Goal: Task Accomplishment & Management: Complete application form

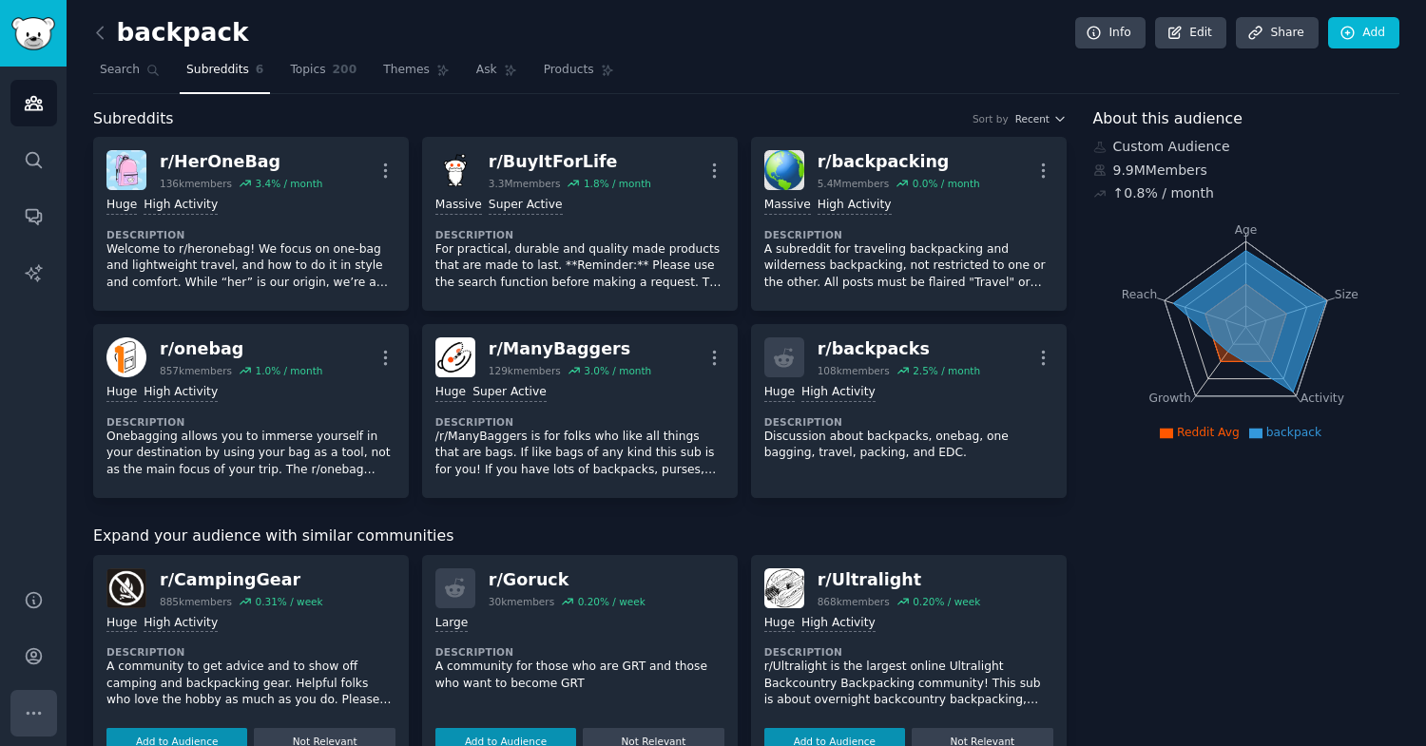
click at [25, 711] on icon "Sidebar" at bounding box center [34, 714] width 20 height 20
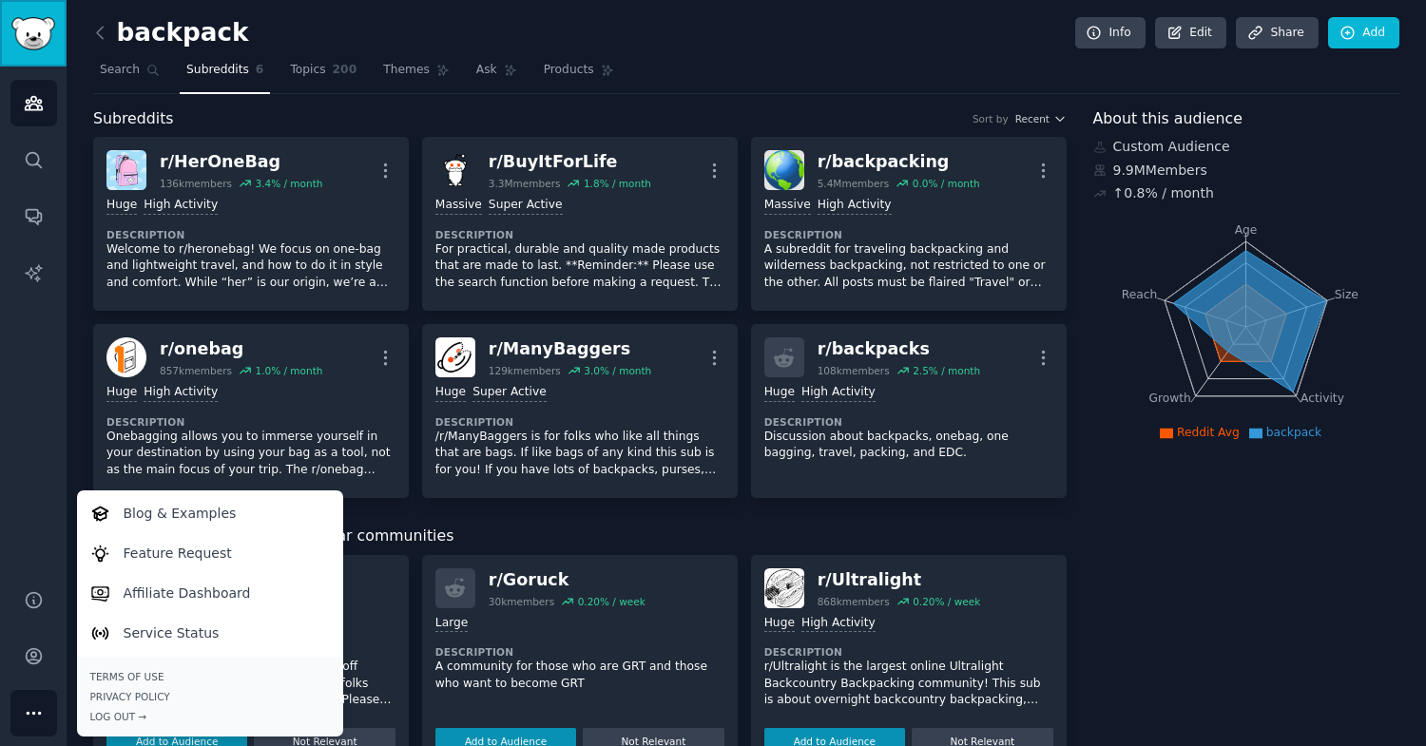
click at [29, 26] on img "Sidebar" at bounding box center [33, 33] width 44 height 33
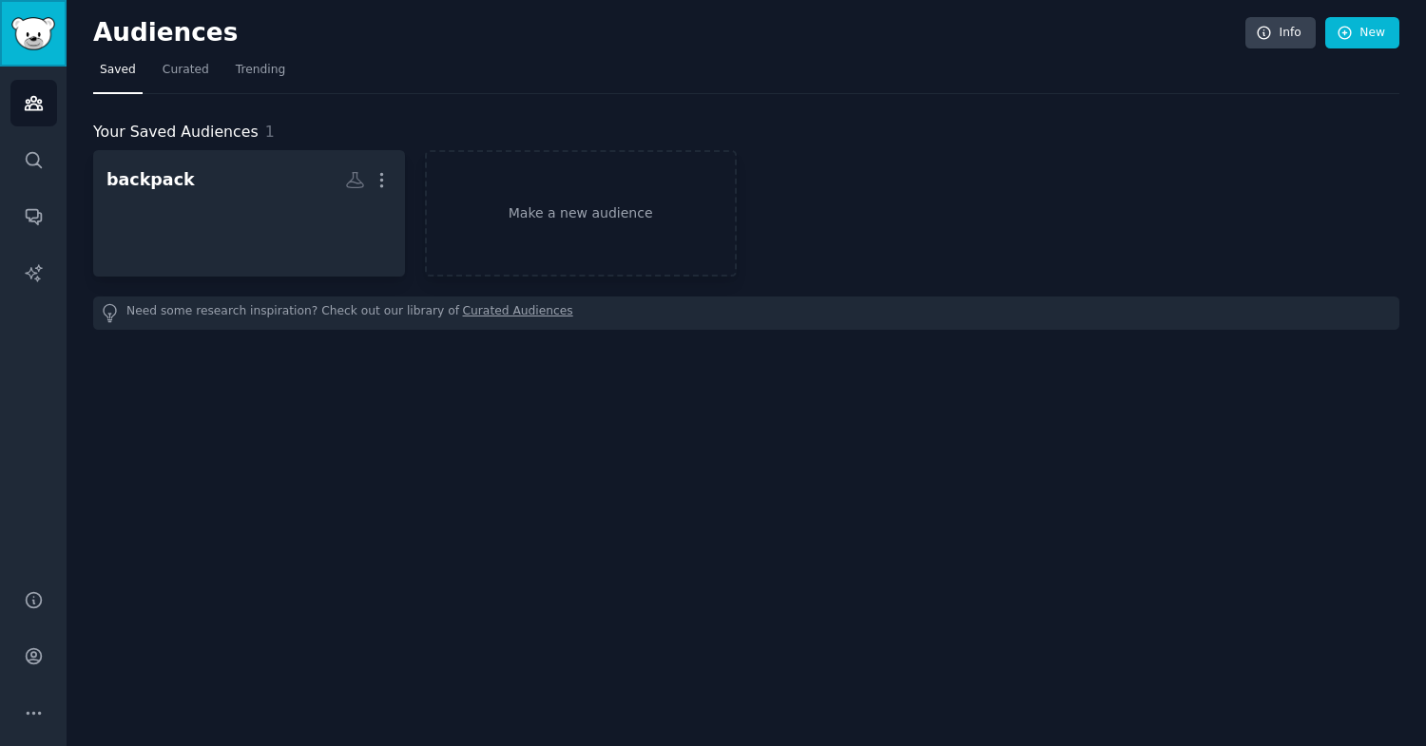
click at [29, 26] on img "Sidebar" at bounding box center [33, 33] width 44 height 33
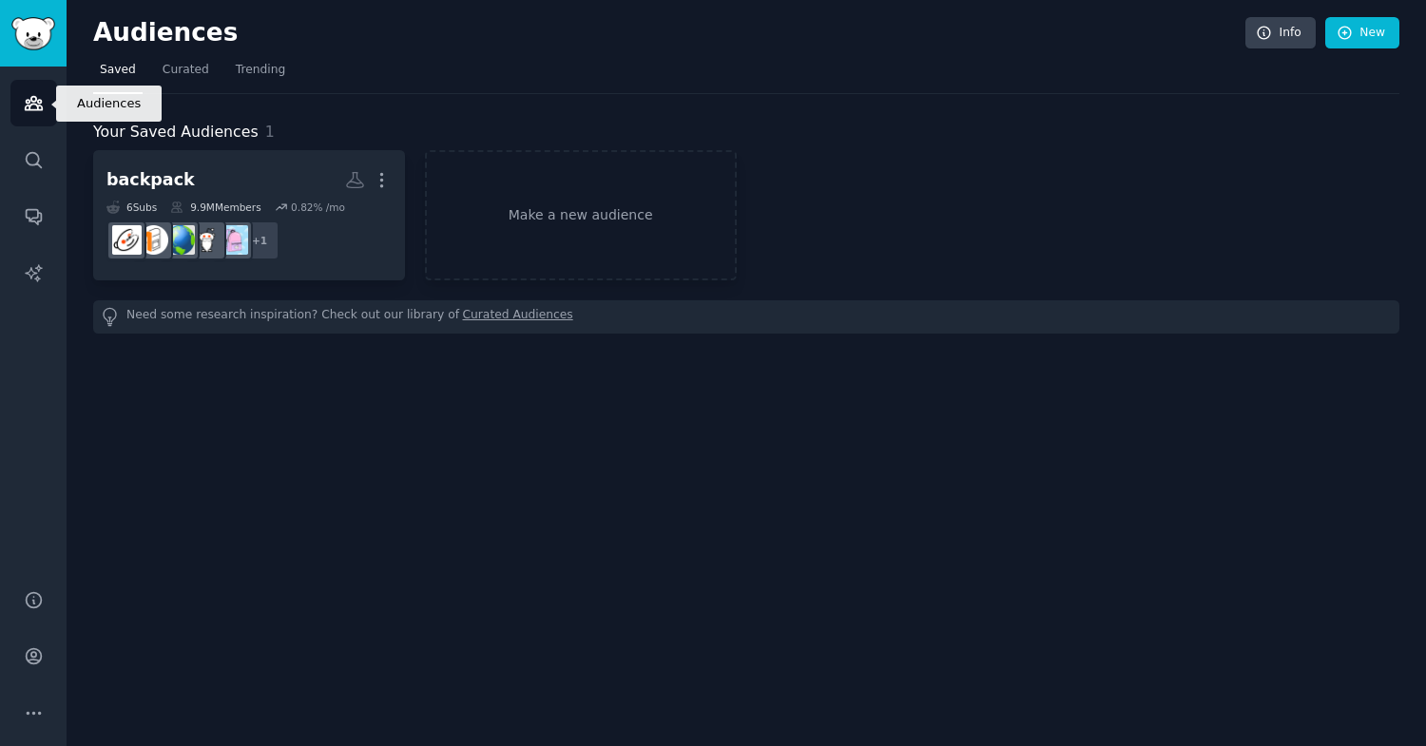
click at [27, 104] on icon "Sidebar" at bounding box center [33, 103] width 17 height 13
click at [176, 133] on span "Your Saved Audiences" at bounding box center [175, 133] width 165 height 24
click at [136, 41] on h2 "Audiences" at bounding box center [669, 33] width 1152 height 30
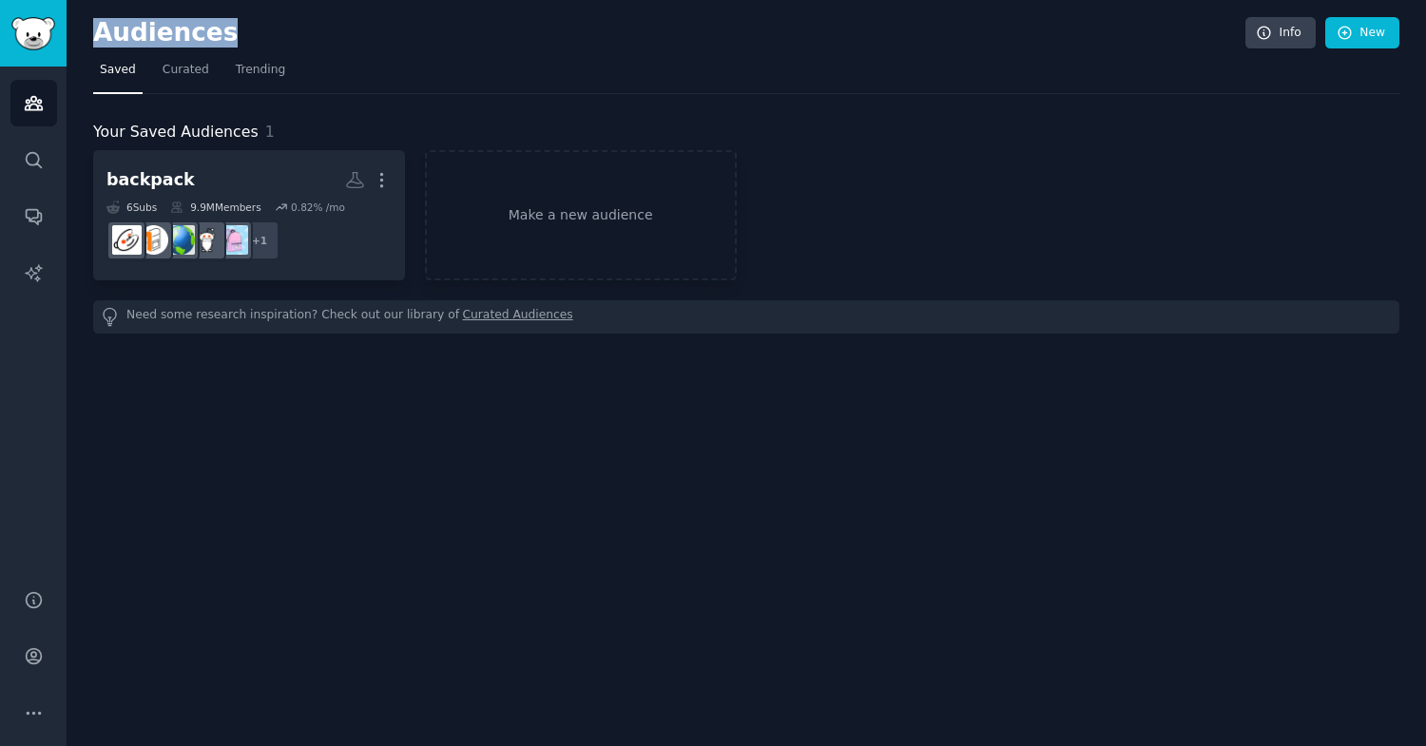
click at [136, 41] on h2 "Audiences" at bounding box center [669, 33] width 1152 height 30
click at [175, 75] on span "Curated" at bounding box center [186, 70] width 47 height 17
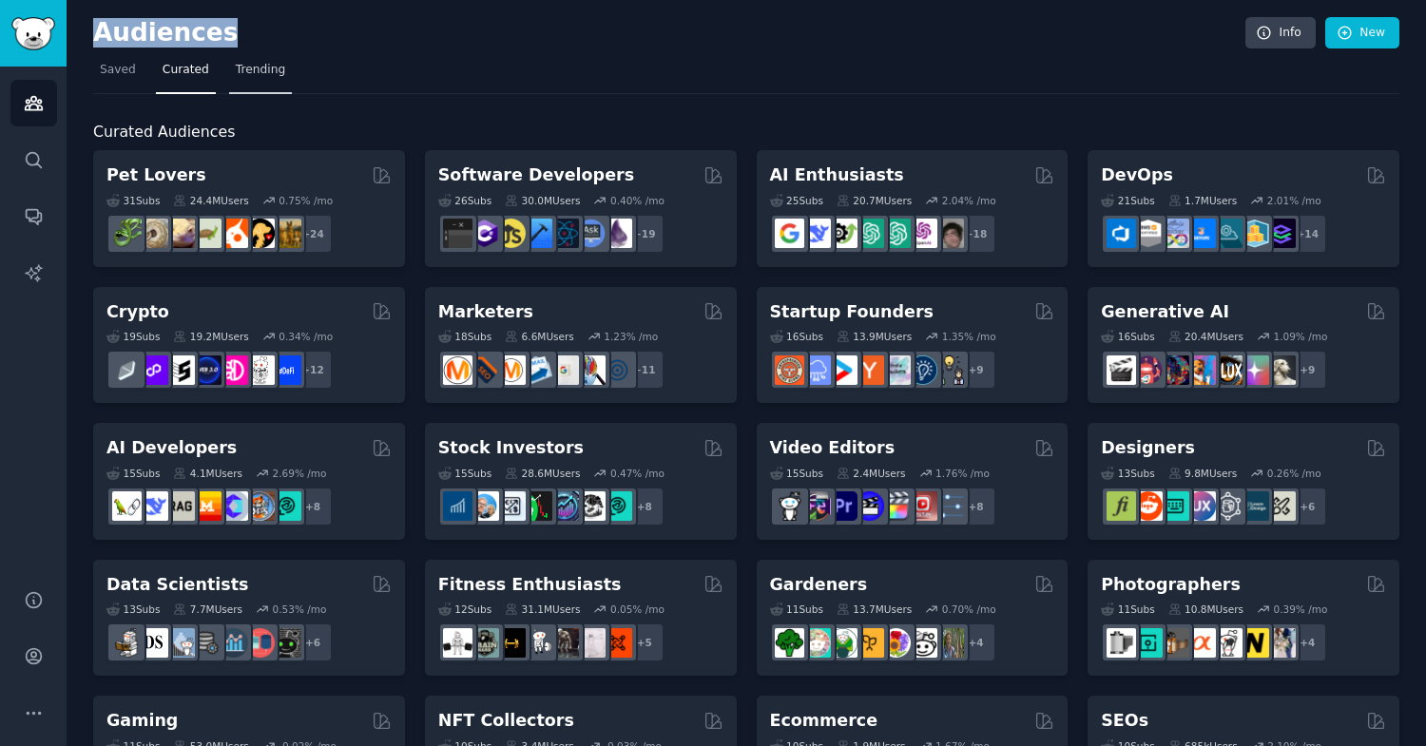
click at [259, 85] on link "Trending" at bounding box center [260, 74] width 63 height 39
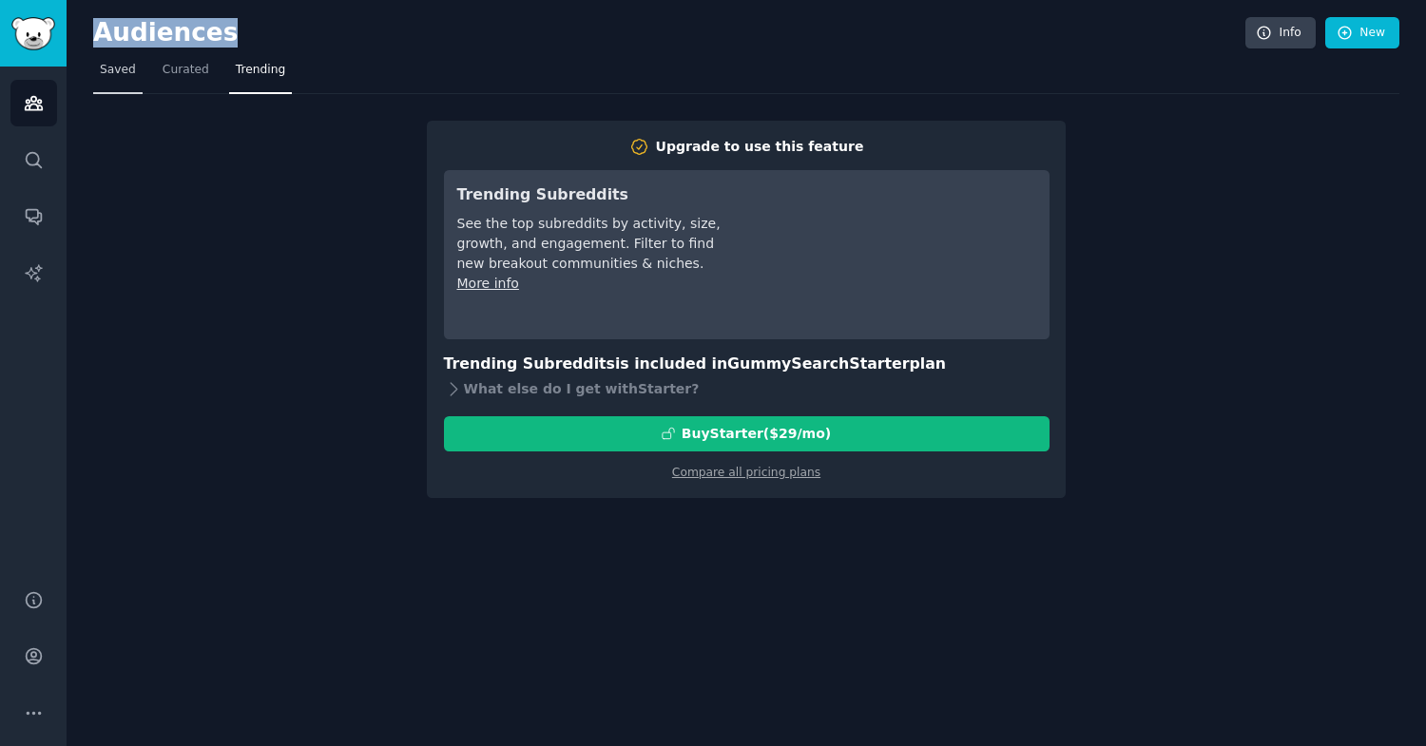
click at [111, 72] on span "Saved" at bounding box center [118, 70] width 36 height 17
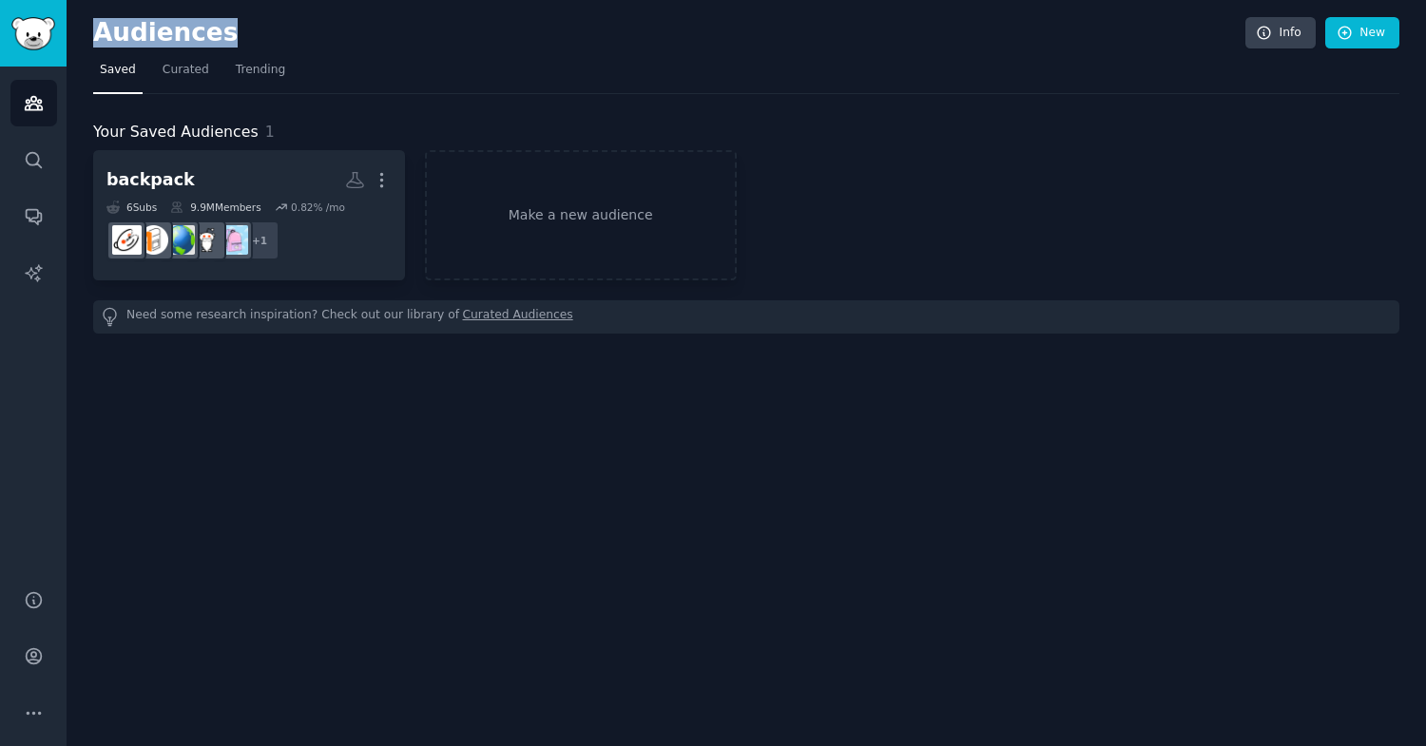
click at [348, 438] on div "Audiences Info New Saved Curated Trending Your Saved Audiences 1 backpack More …" at bounding box center [747, 373] width 1360 height 746
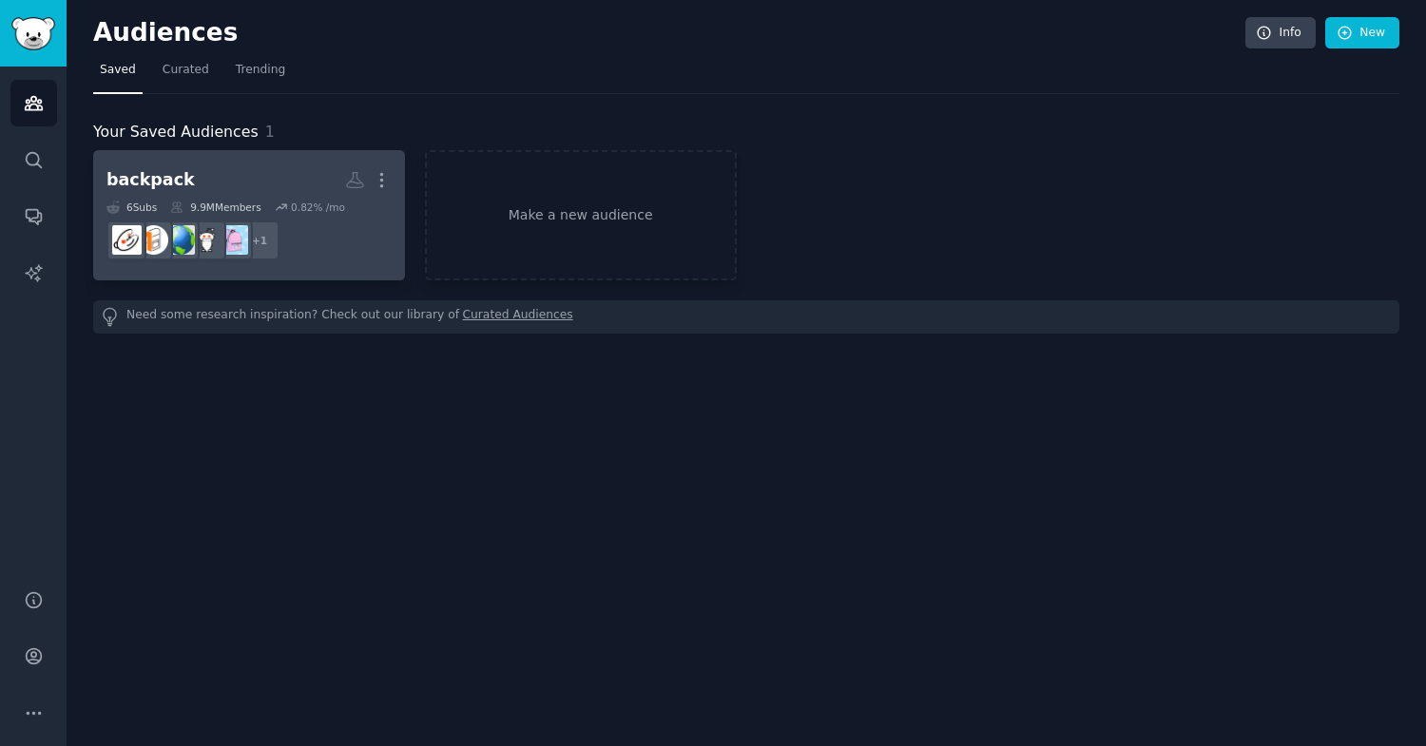
click at [249, 178] on h2 "backpack More" at bounding box center [248, 180] width 285 height 33
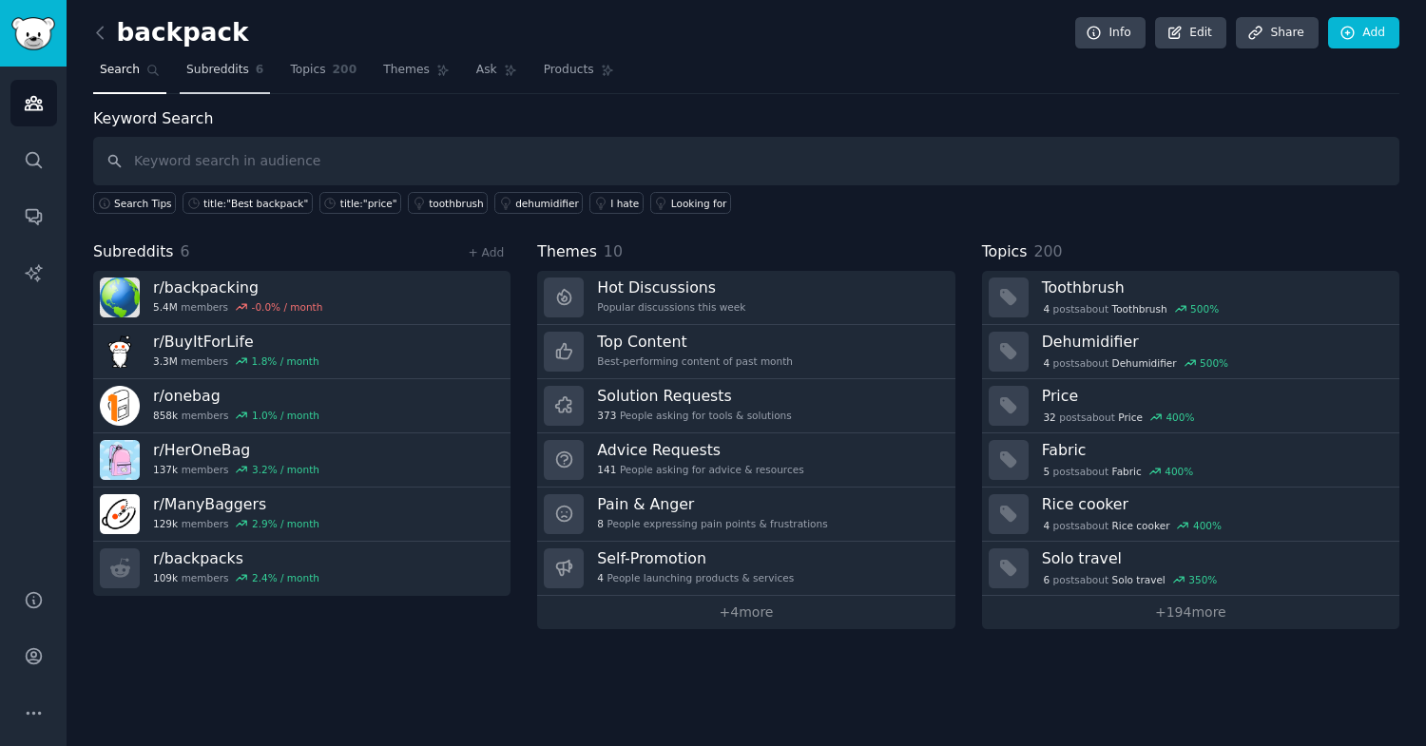
click at [238, 81] on link "Subreddits 6" at bounding box center [225, 74] width 90 height 39
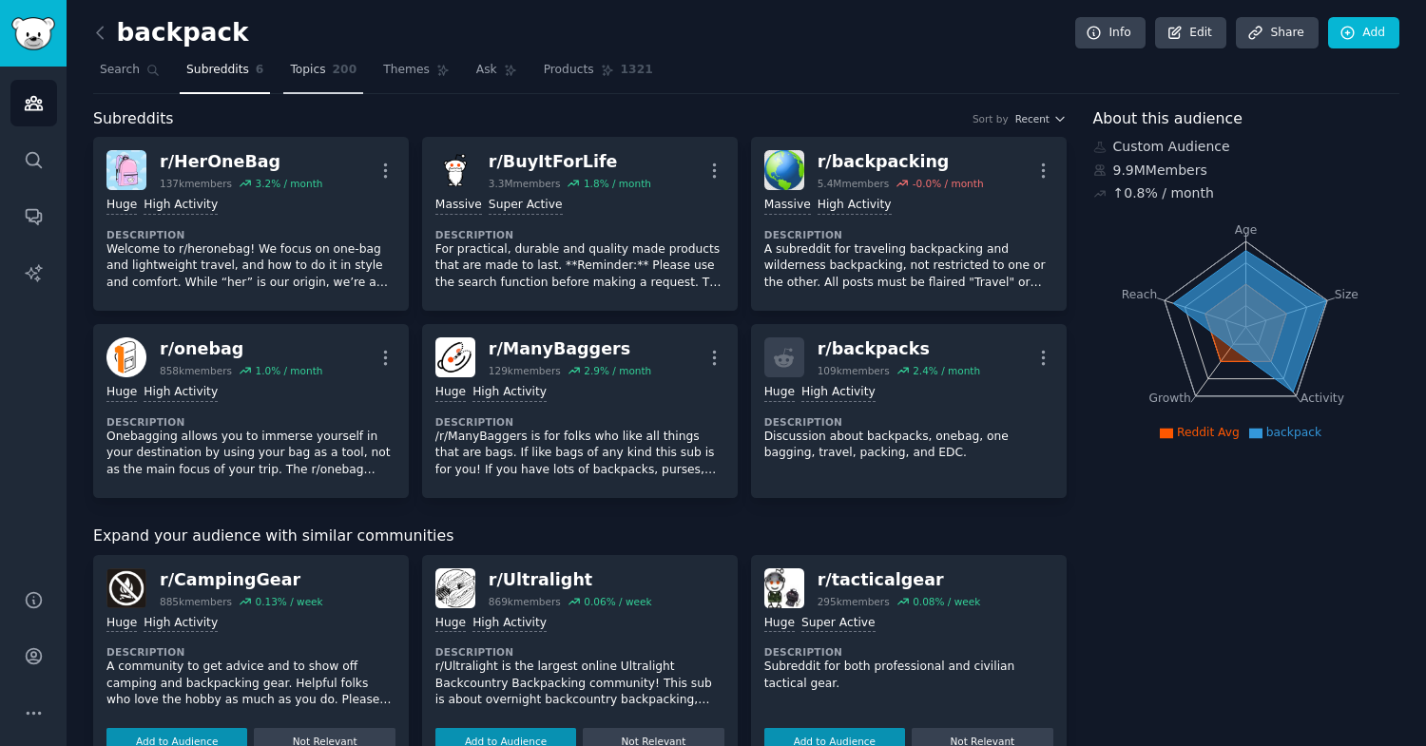
click at [321, 69] on span "Topics" at bounding box center [307, 70] width 35 height 17
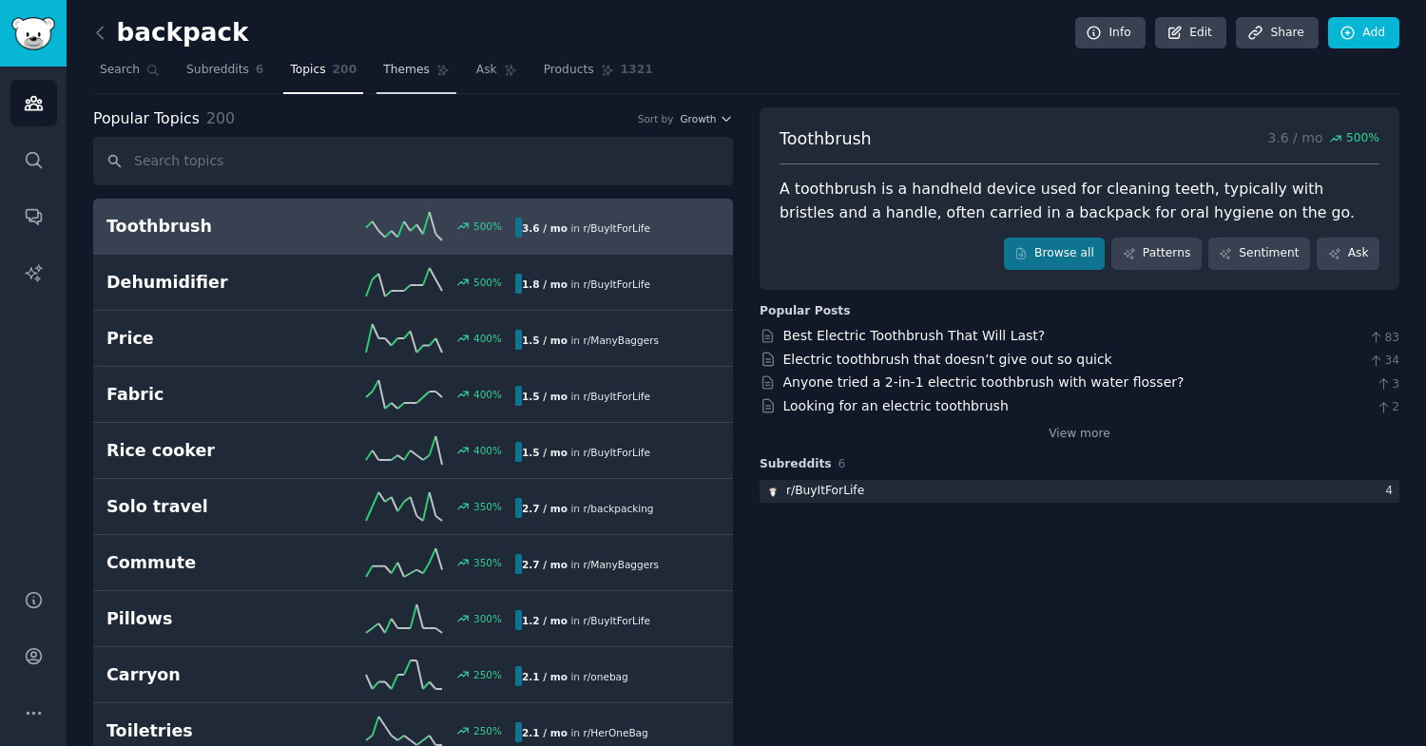
click at [388, 68] on span "Themes" at bounding box center [406, 70] width 47 height 17
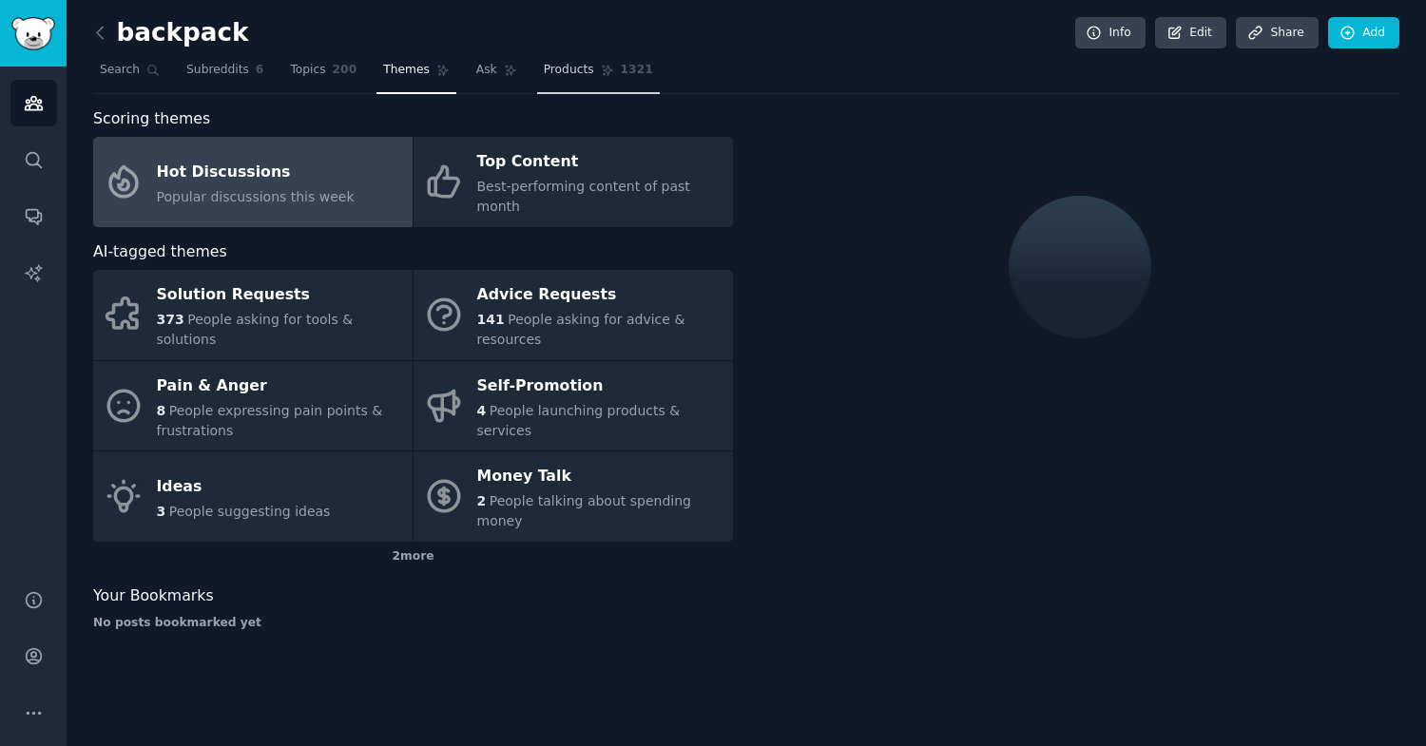
click at [550, 77] on span "Products" at bounding box center [569, 70] width 50 height 17
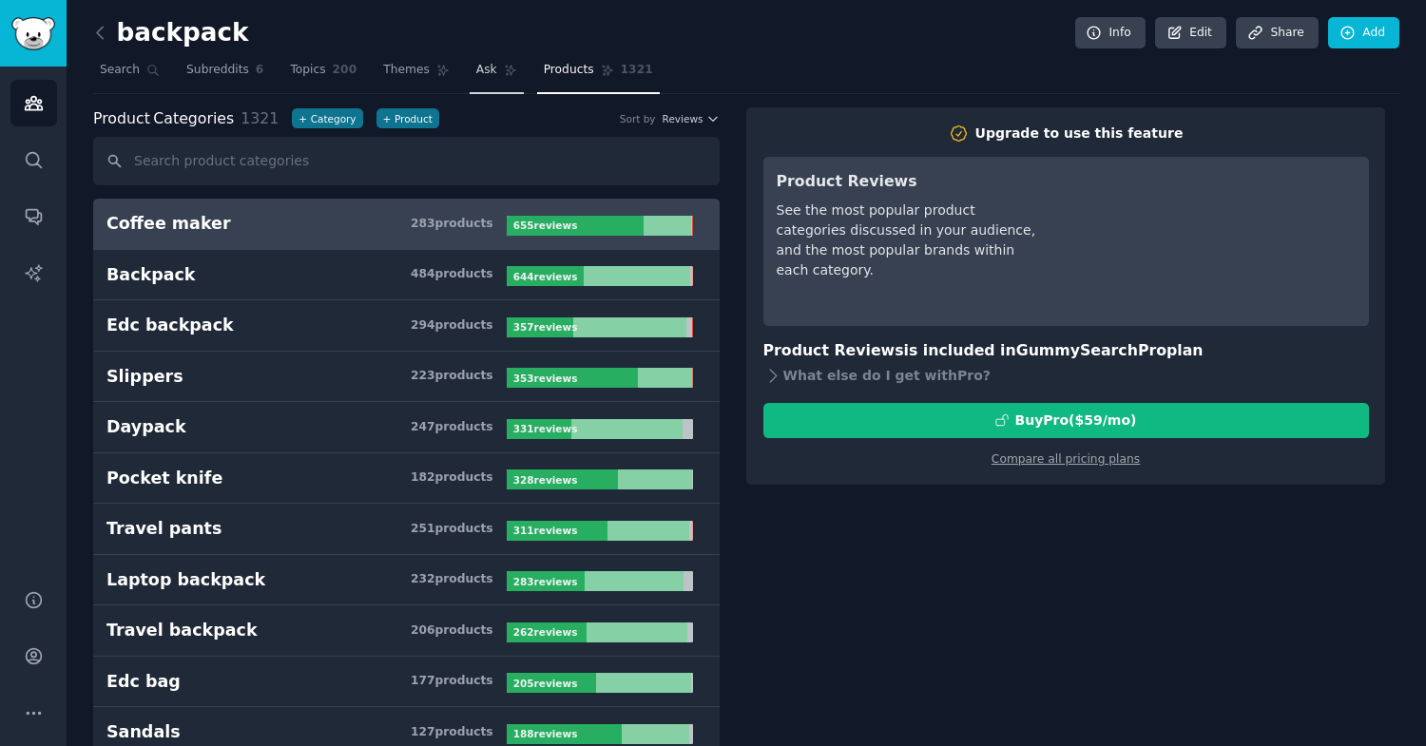
click at [492, 82] on link "Ask" at bounding box center [497, 74] width 54 height 39
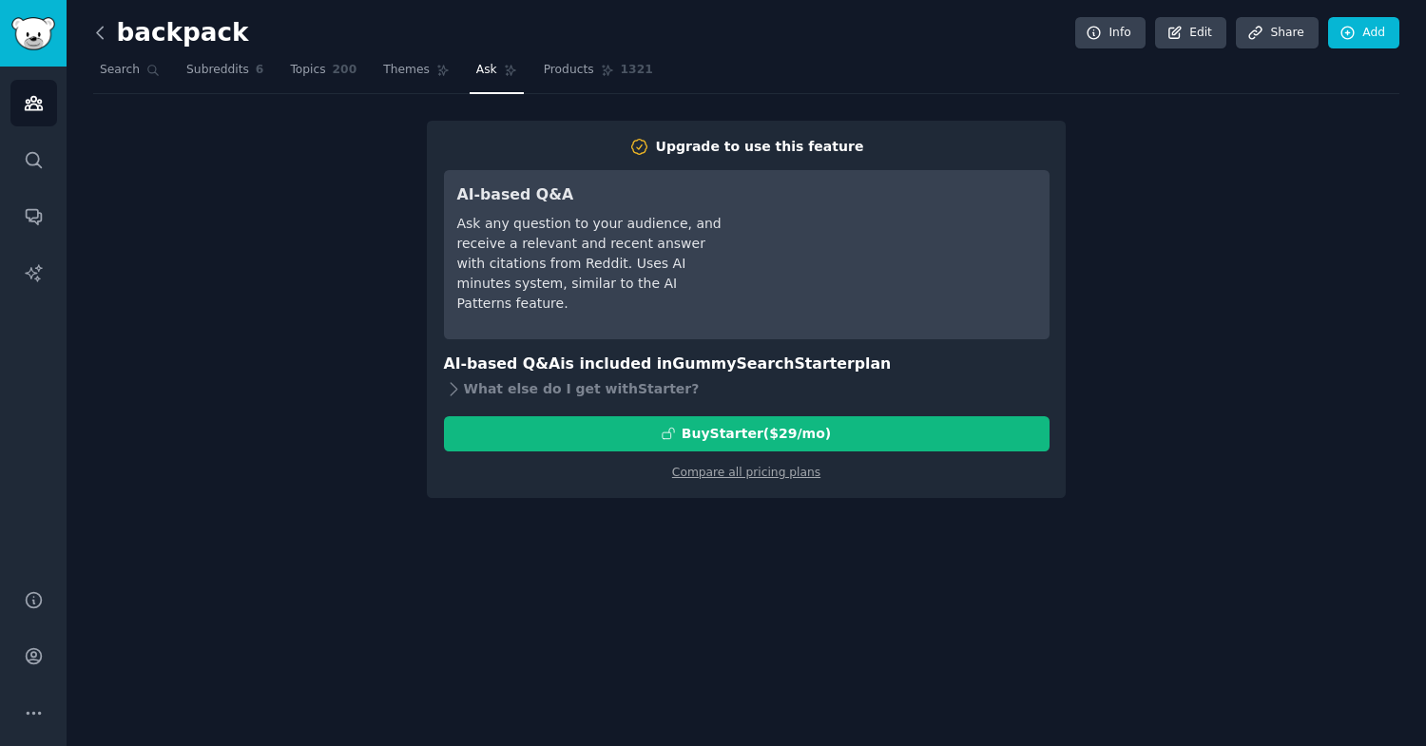
click at [105, 40] on icon at bounding box center [100, 33] width 20 height 20
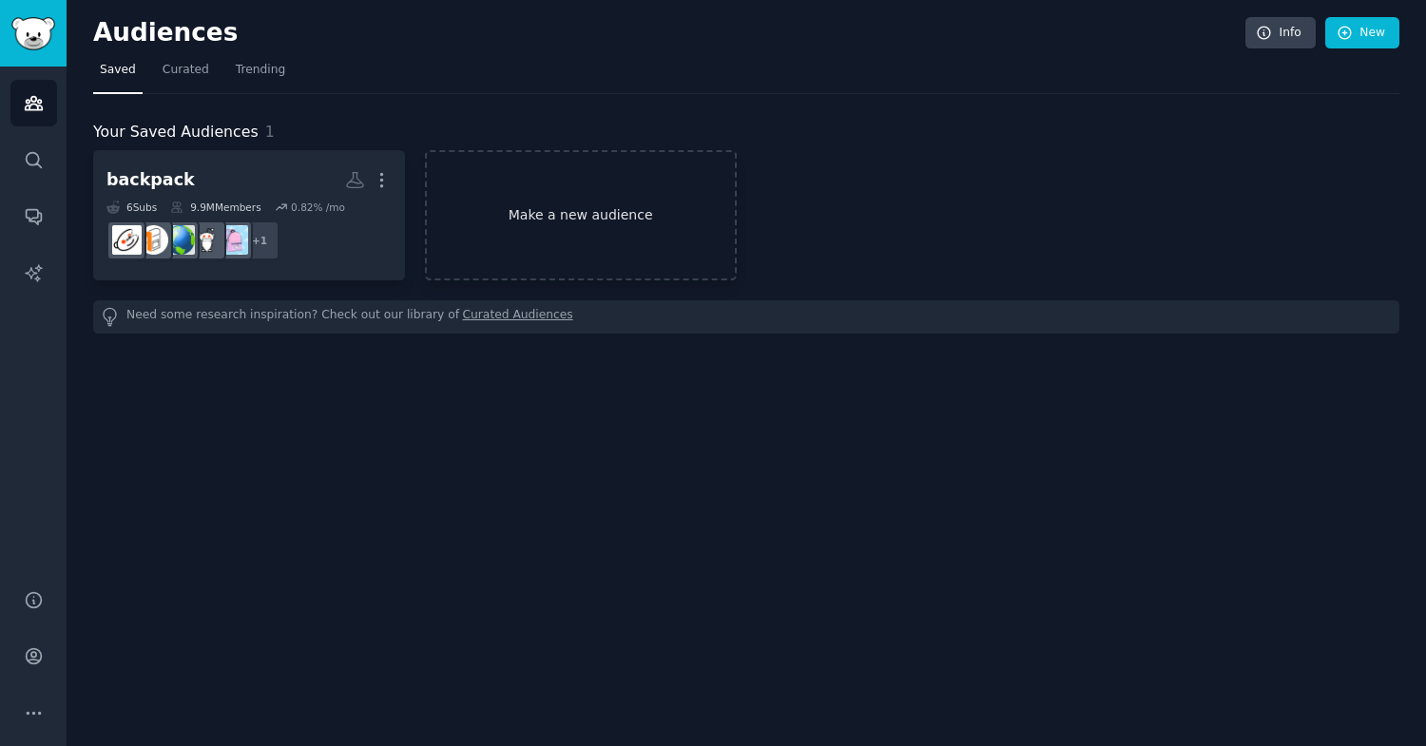
click at [585, 237] on link "Make a new audience" at bounding box center [581, 215] width 312 height 130
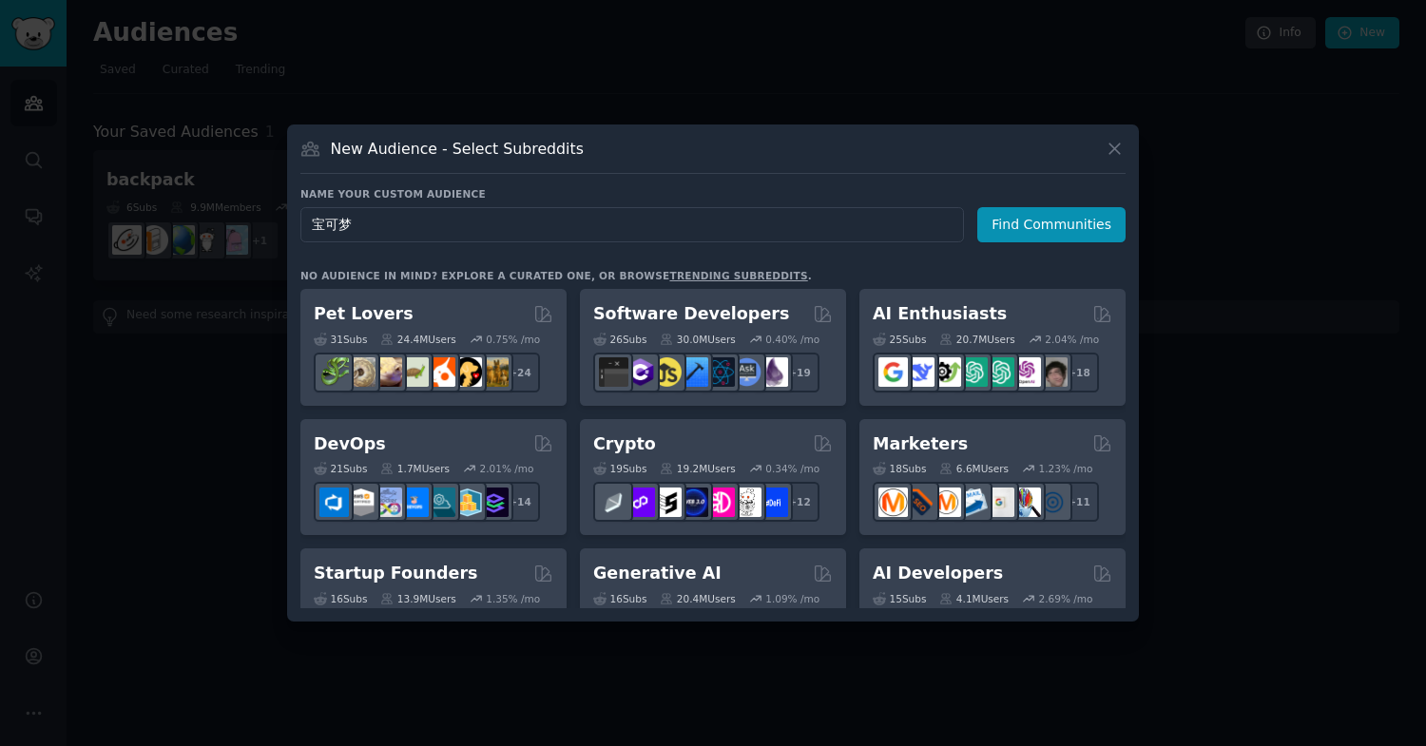
type input "宝可梦"
click at [979, 217] on form "Audience Name 宝可梦 Find Communities" at bounding box center [712, 224] width 825 height 35
click at [1007, 233] on button "Find Communities" at bounding box center [1051, 224] width 148 height 35
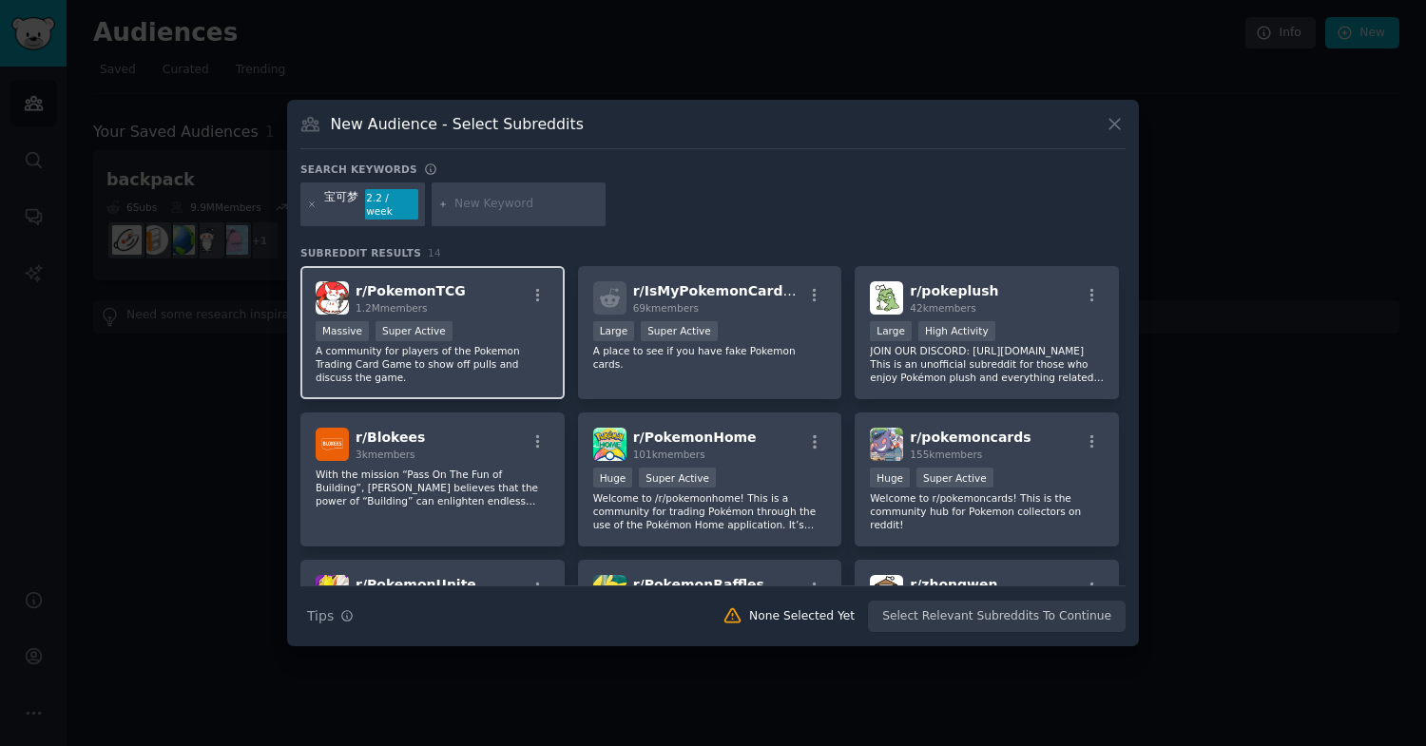
click at [469, 349] on p "A community for players of the Pokemon Trading Card Game to show off pulls and …" at bounding box center [433, 364] width 234 height 40
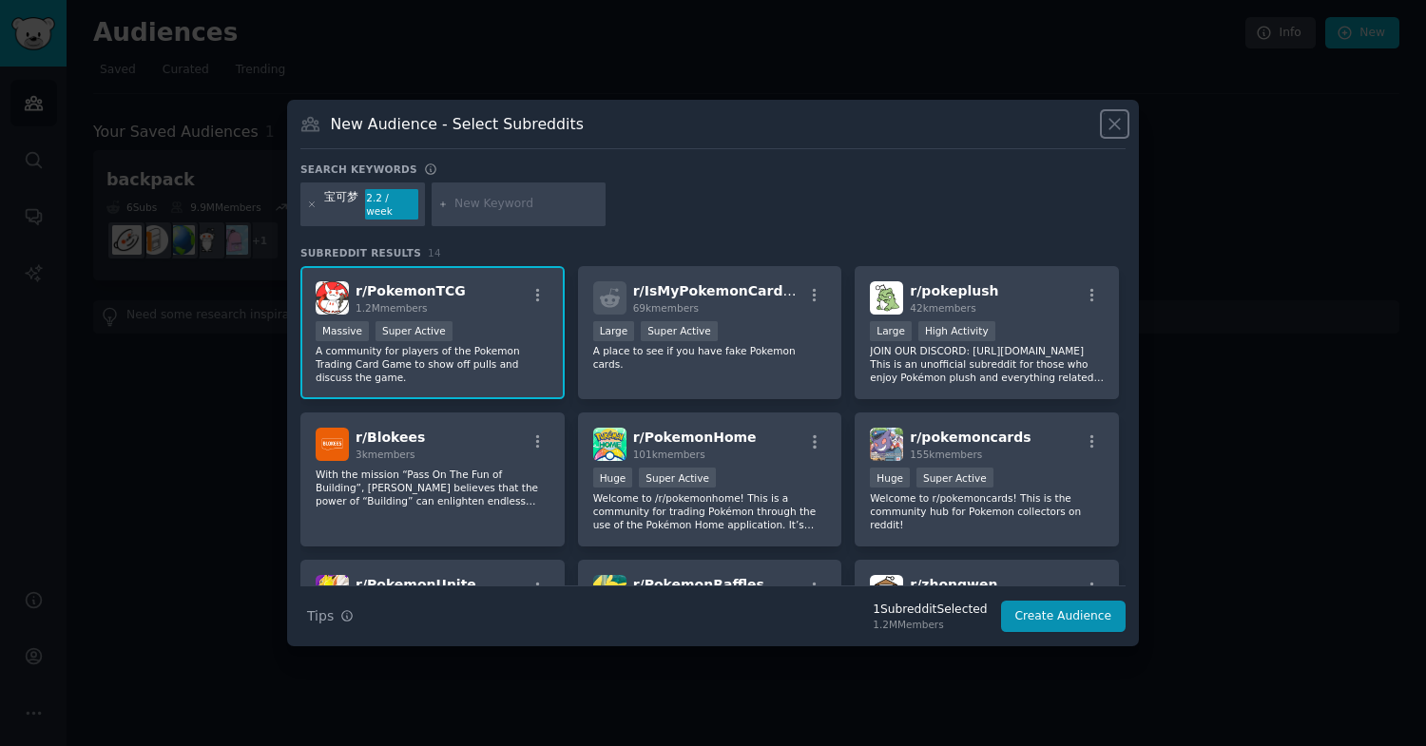
click at [1121, 131] on icon at bounding box center [1115, 124] width 20 height 20
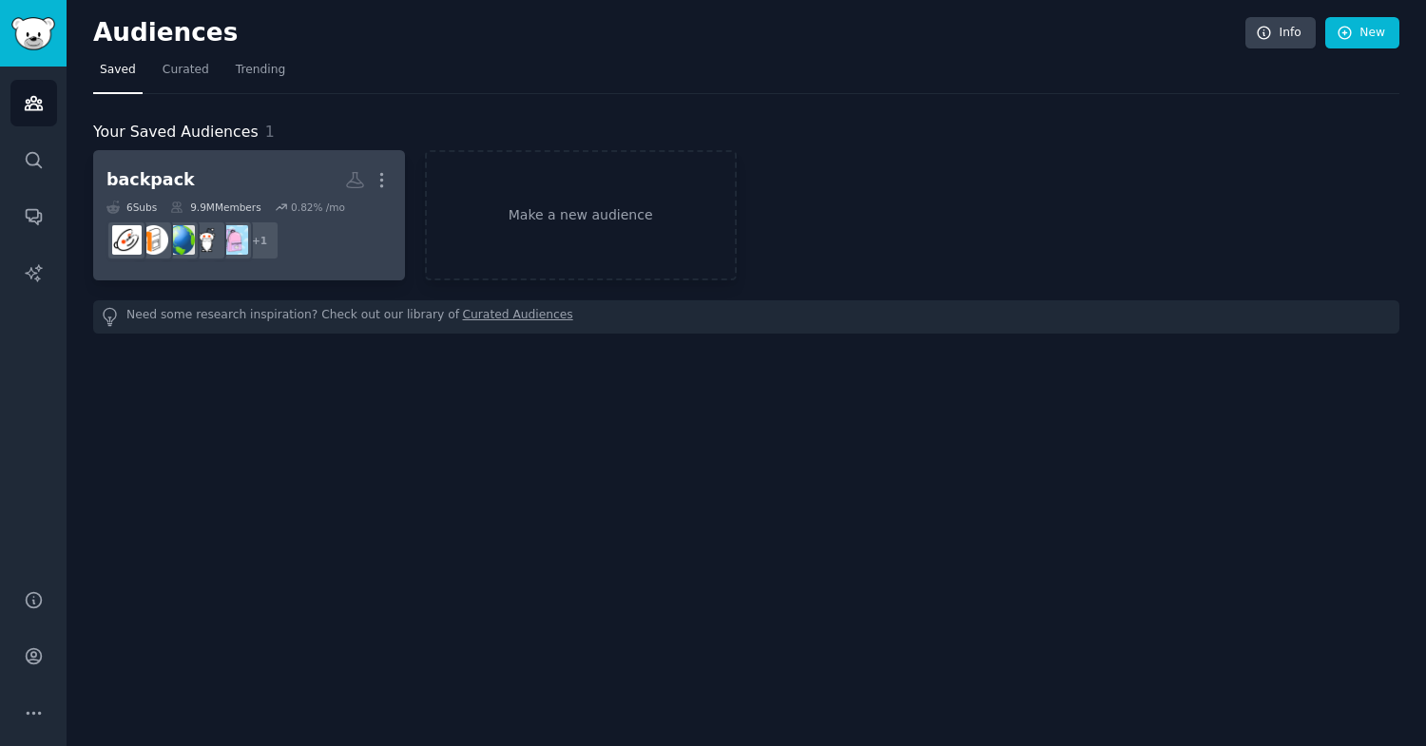
click at [266, 184] on h2 "backpack More" at bounding box center [248, 180] width 285 height 33
